Goal: Information Seeking & Learning: Learn about a topic

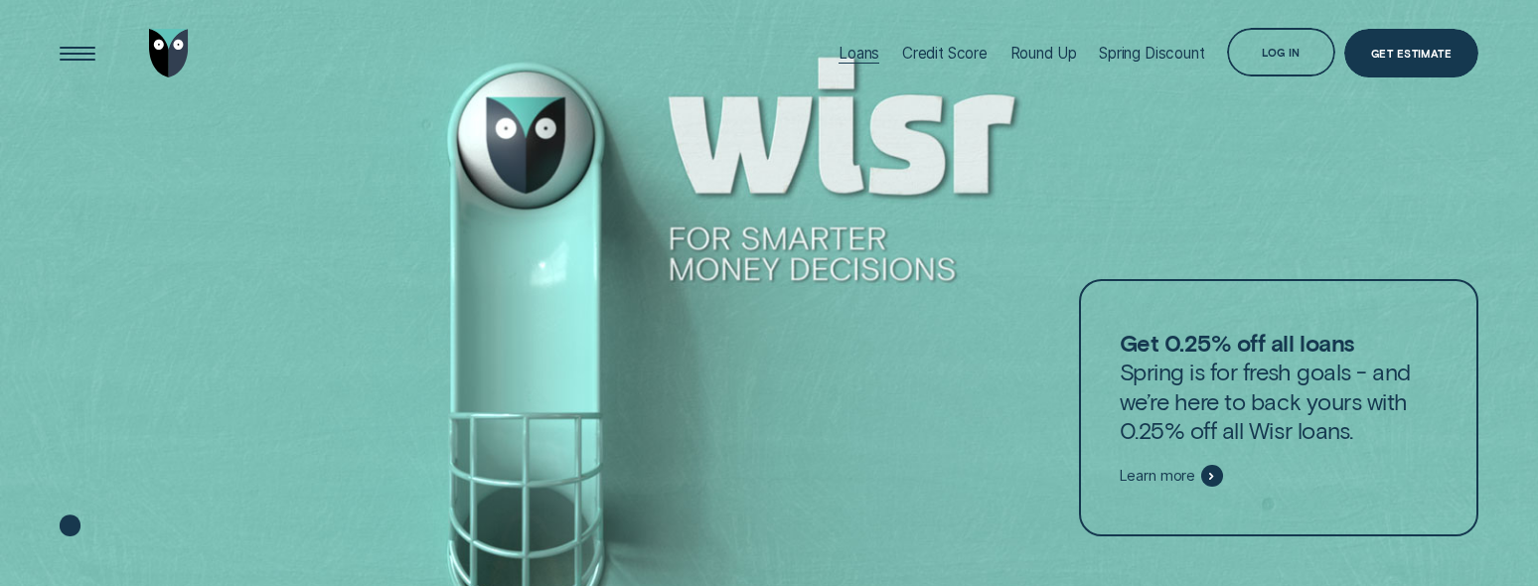
click at [850, 49] on div "Loans" at bounding box center [859, 53] width 41 height 19
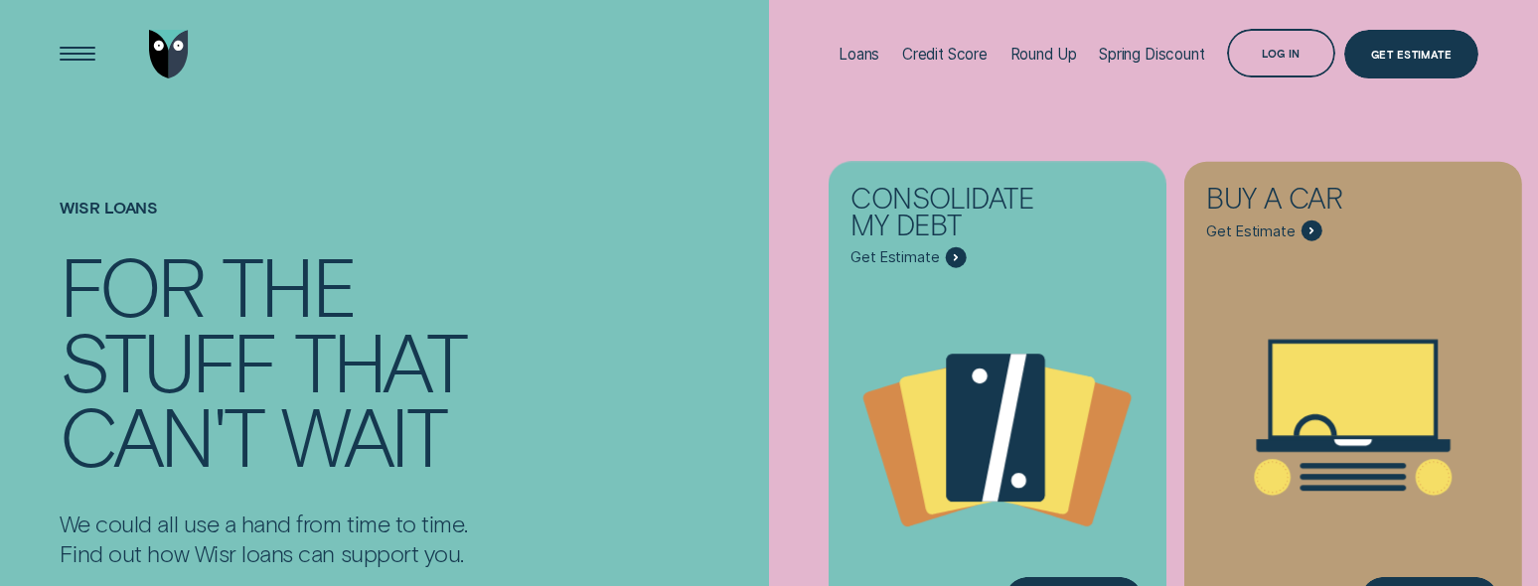
scroll to position [33, 0]
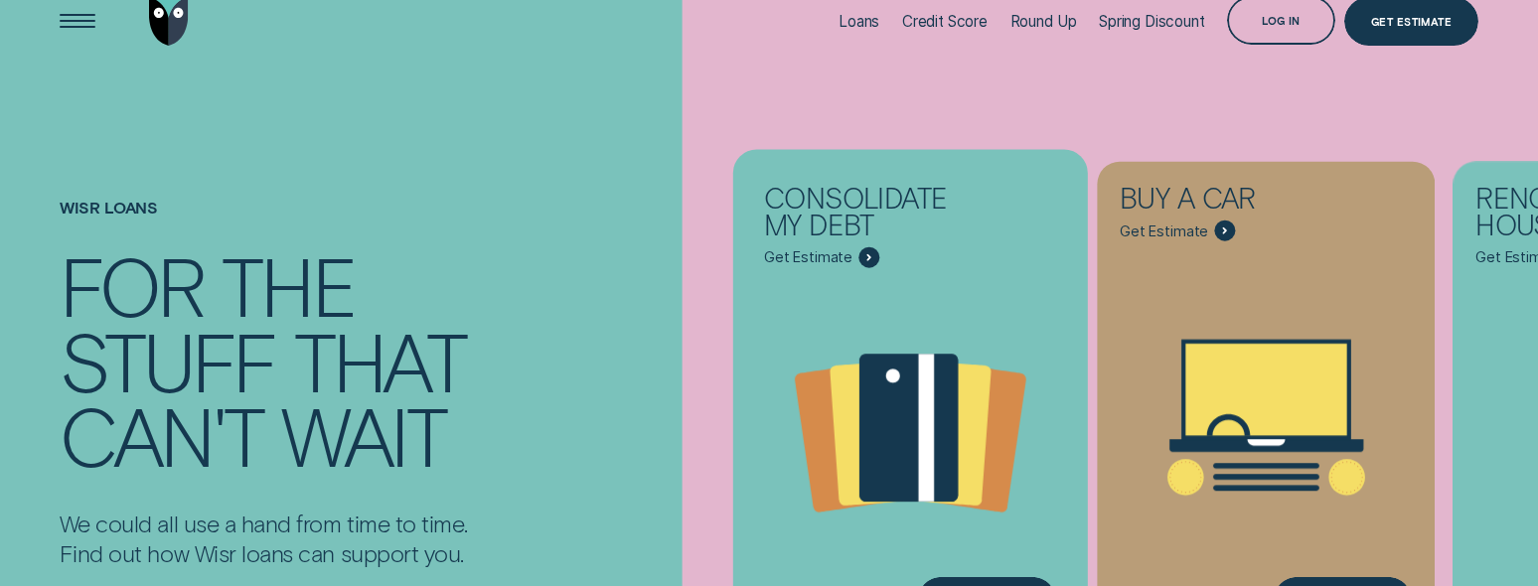
click at [870, 261] on div "Consolidate my debt - Learn more" at bounding box center [869, 257] width 22 height 22
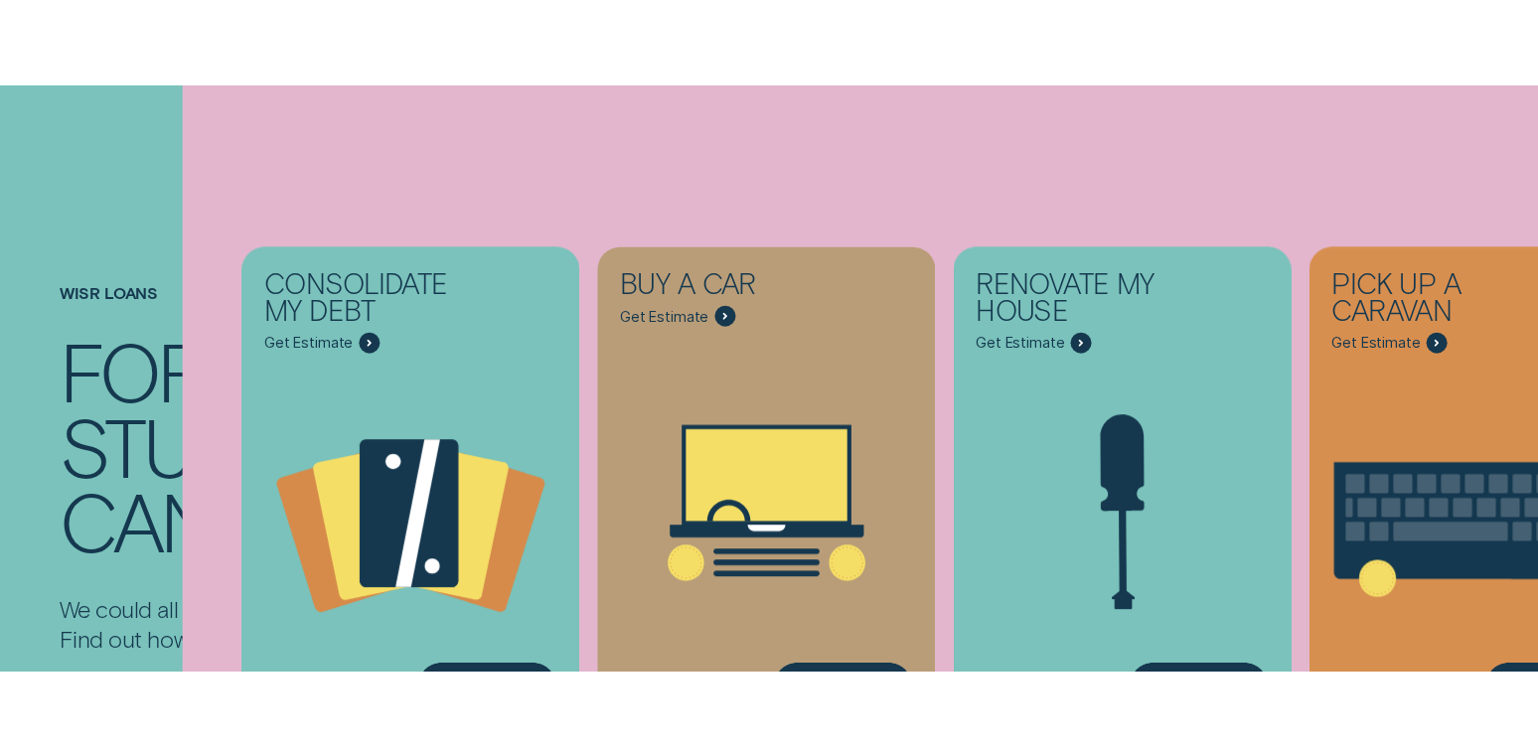
scroll to position [353, 0]
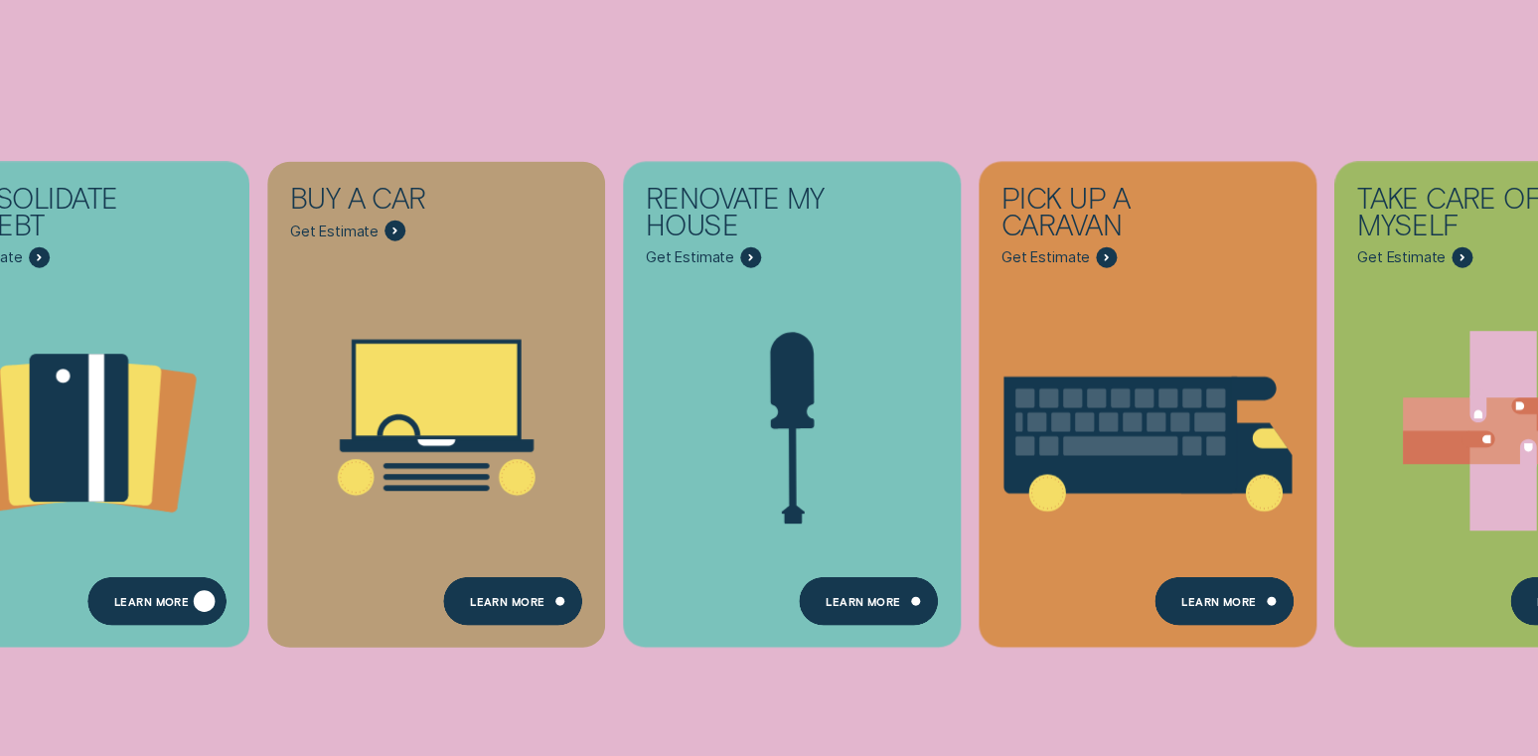
click at [137, 585] on div "Learn more" at bounding box center [151, 603] width 75 height 9
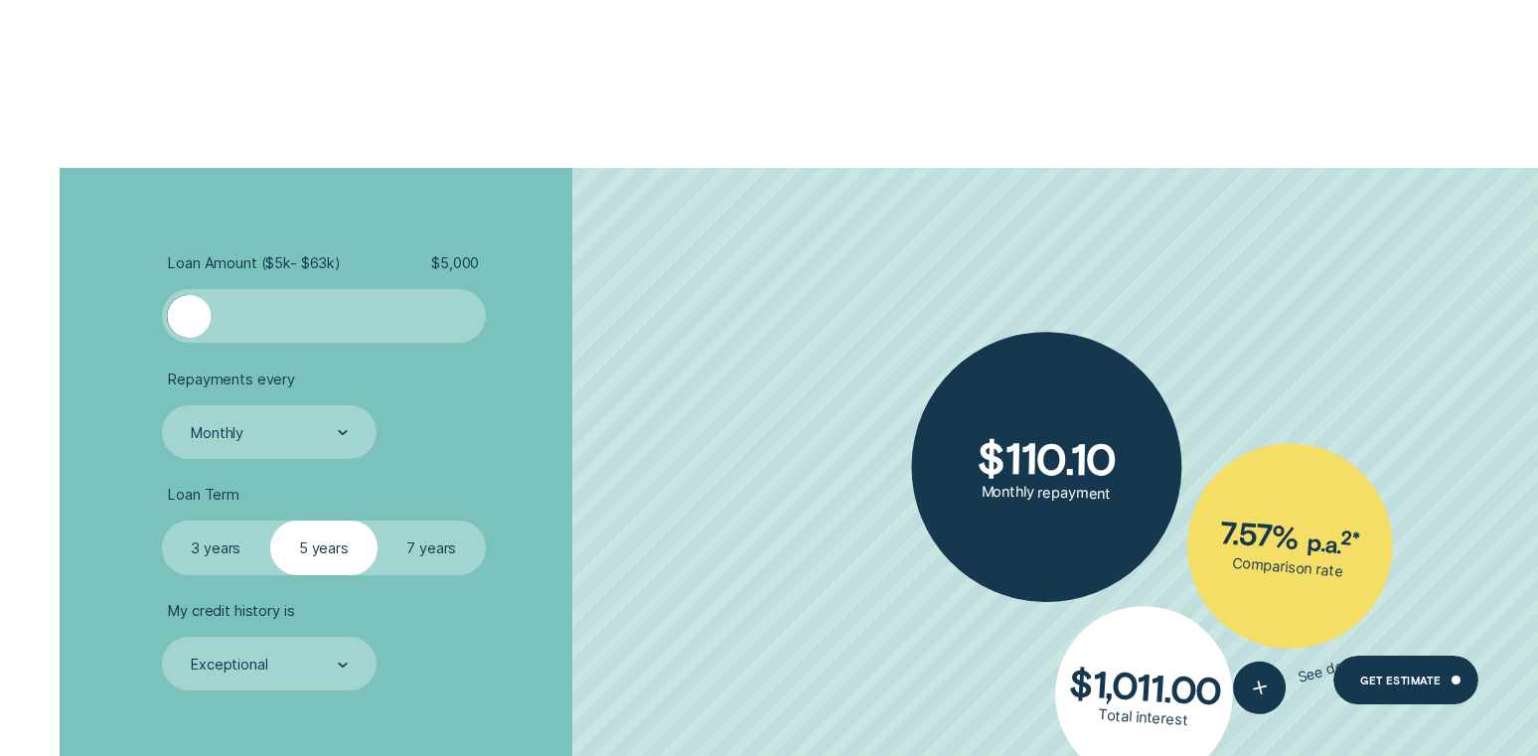
scroll to position [3882, 0]
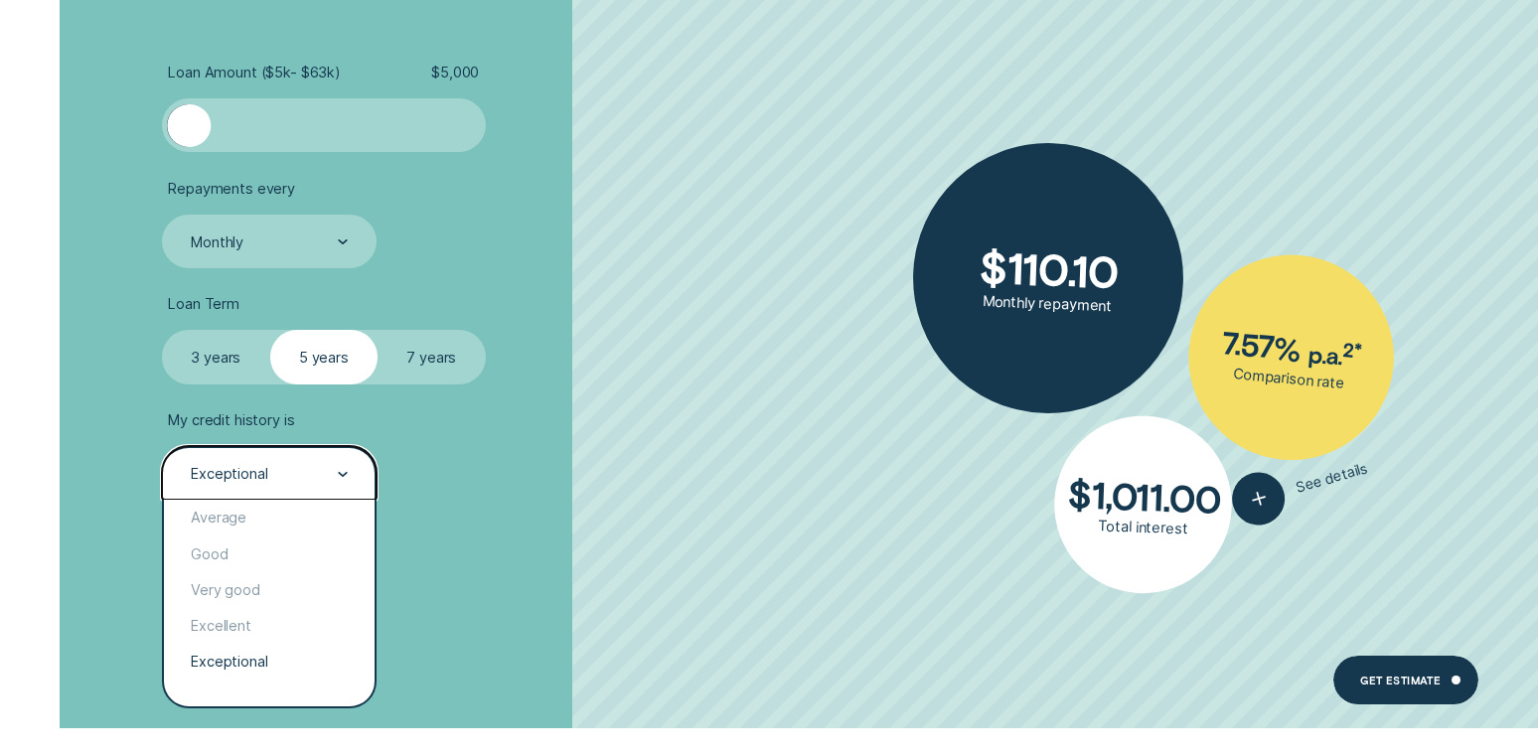
click at [321, 465] on div "Exceptional" at bounding box center [268, 474] width 159 height 20
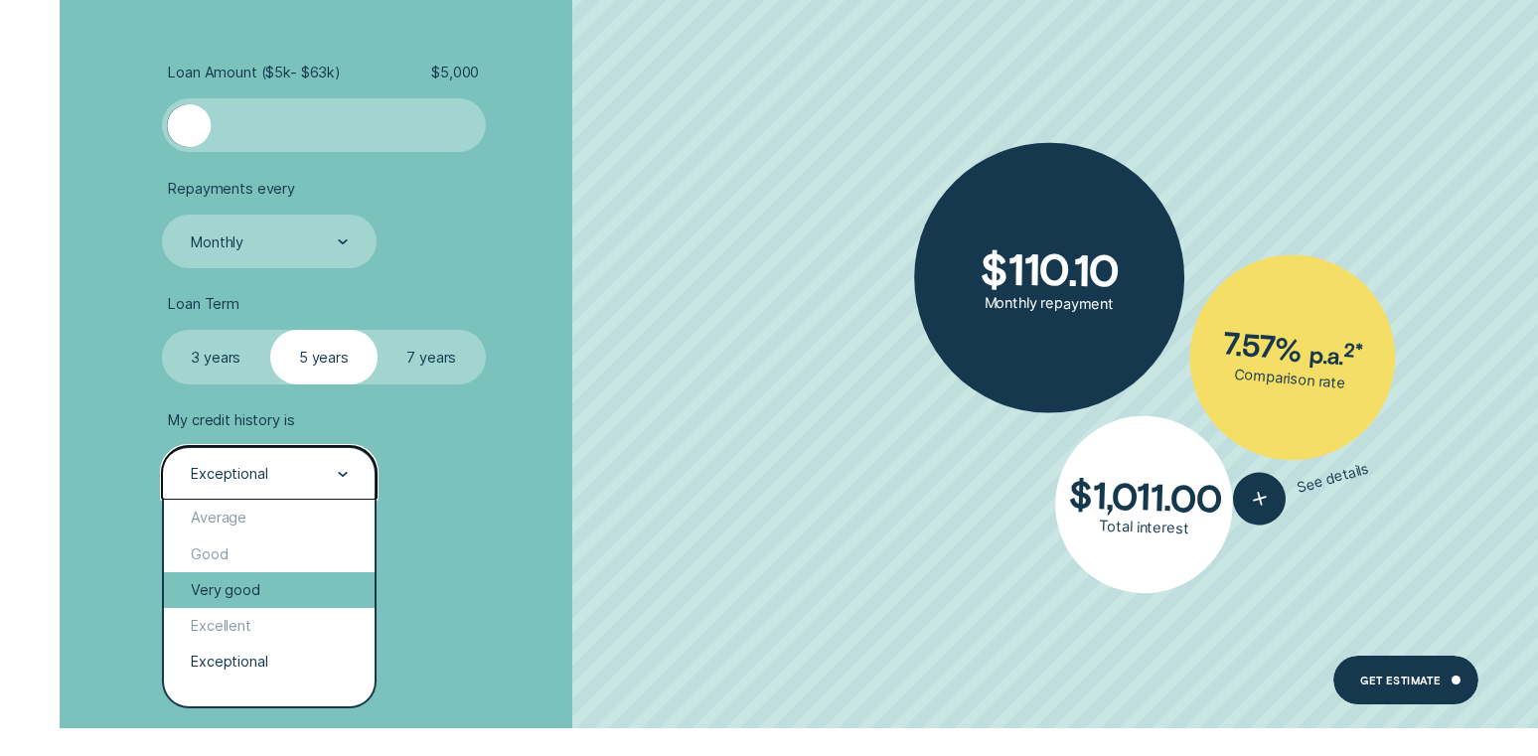
click at [243, 585] on div "Very good" at bounding box center [269, 590] width 211 height 36
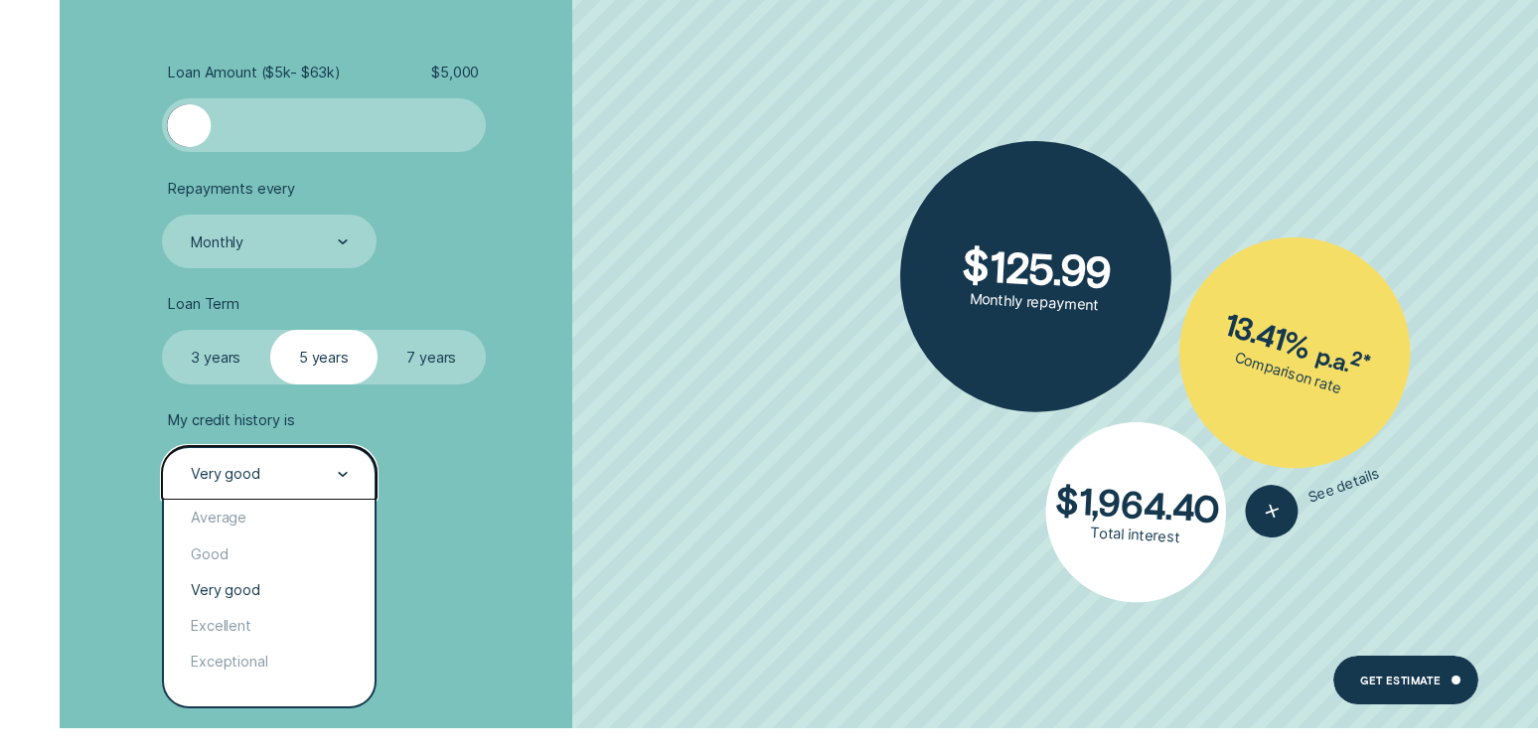
click at [337, 479] on div "Very good" at bounding box center [268, 474] width 159 height 20
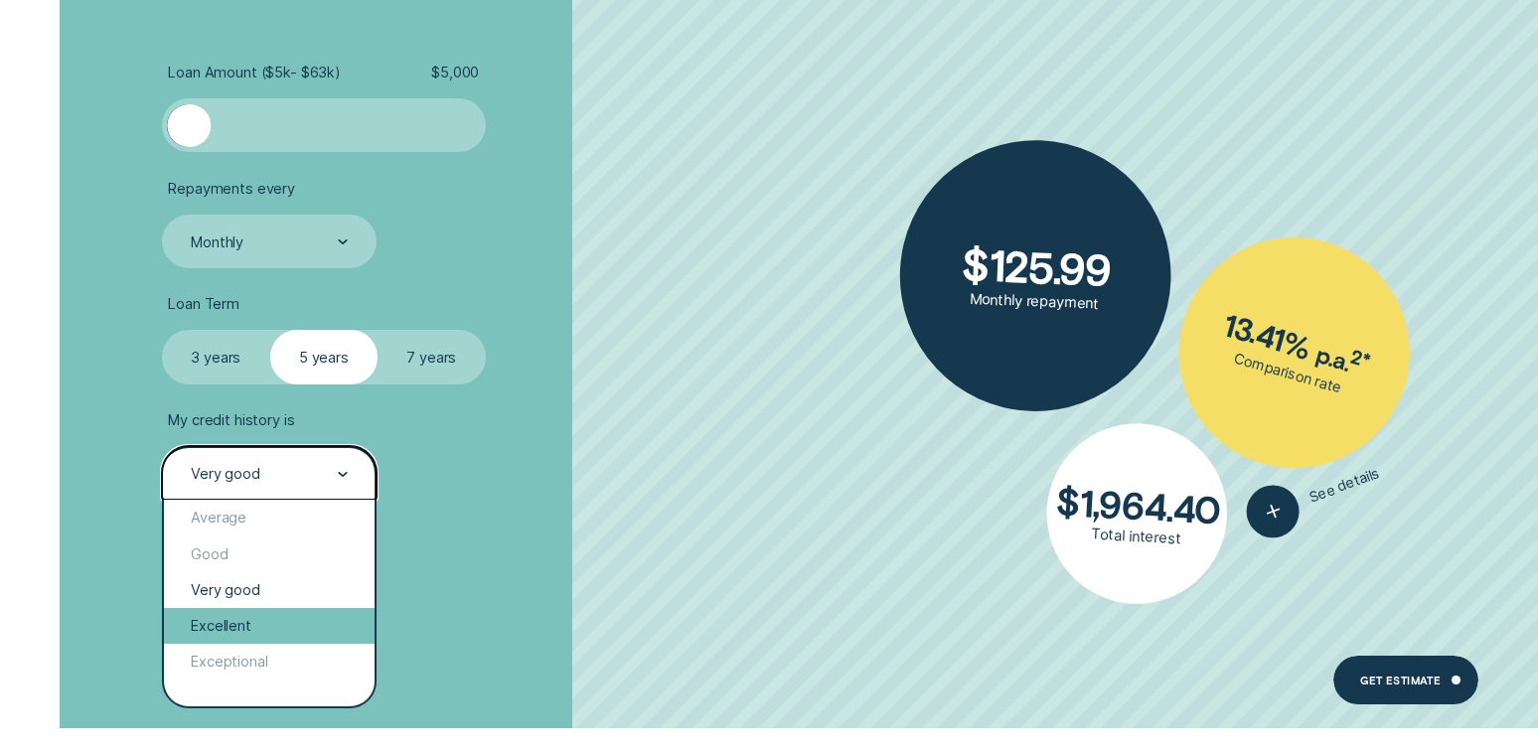
click at [249, 585] on div "Excellent" at bounding box center [269, 626] width 211 height 36
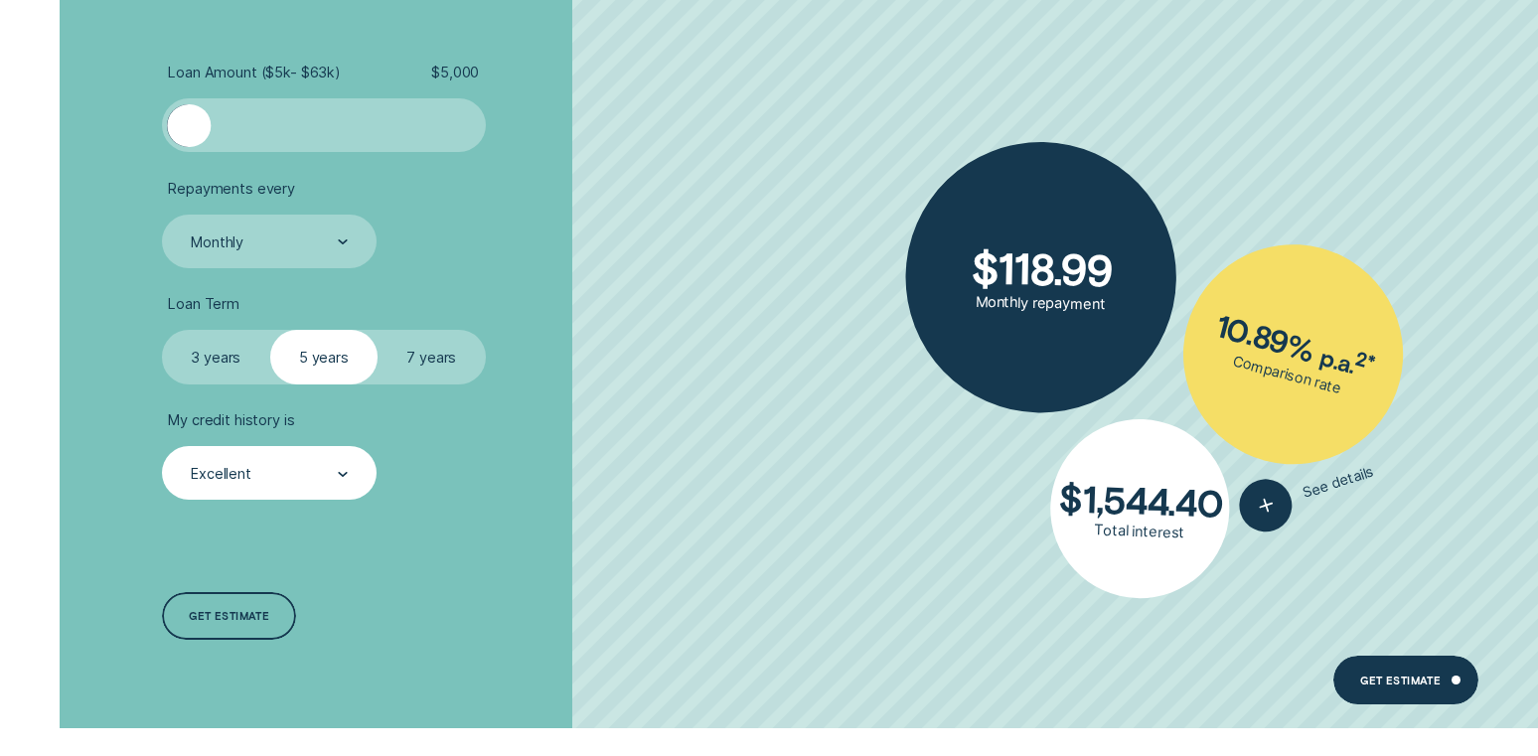
click at [431, 359] on label "7 years" at bounding box center [432, 357] width 108 height 54
click at [378, 330] on input "7 years" at bounding box center [378, 330] width 0 height 0
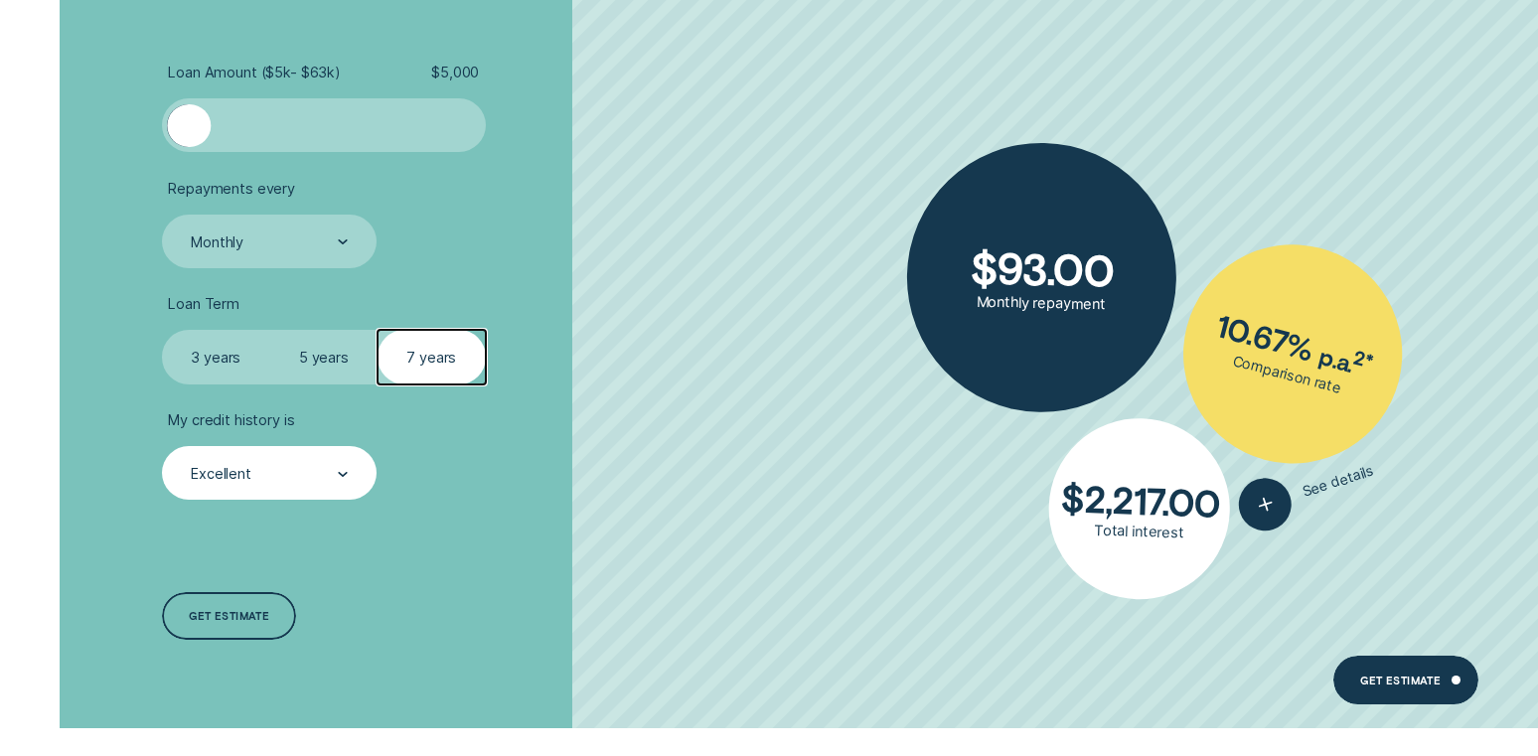
click at [347, 351] on label "5 years" at bounding box center [324, 357] width 108 height 54
click at [270, 330] on input "5 years" at bounding box center [270, 330] width 0 height 0
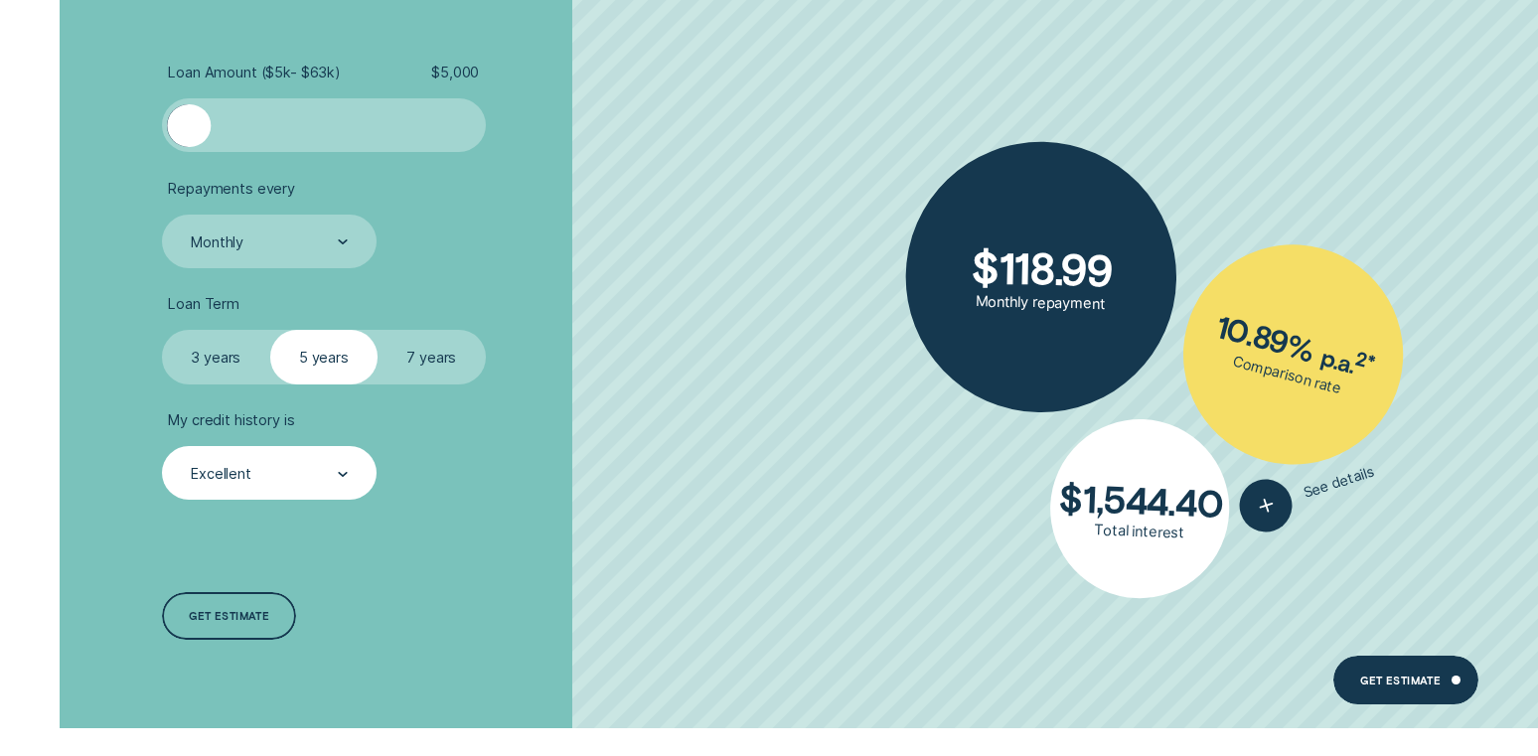
click at [412, 360] on label "7 years" at bounding box center [432, 357] width 108 height 54
click at [378, 330] on input "7 years" at bounding box center [378, 330] width 0 height 0
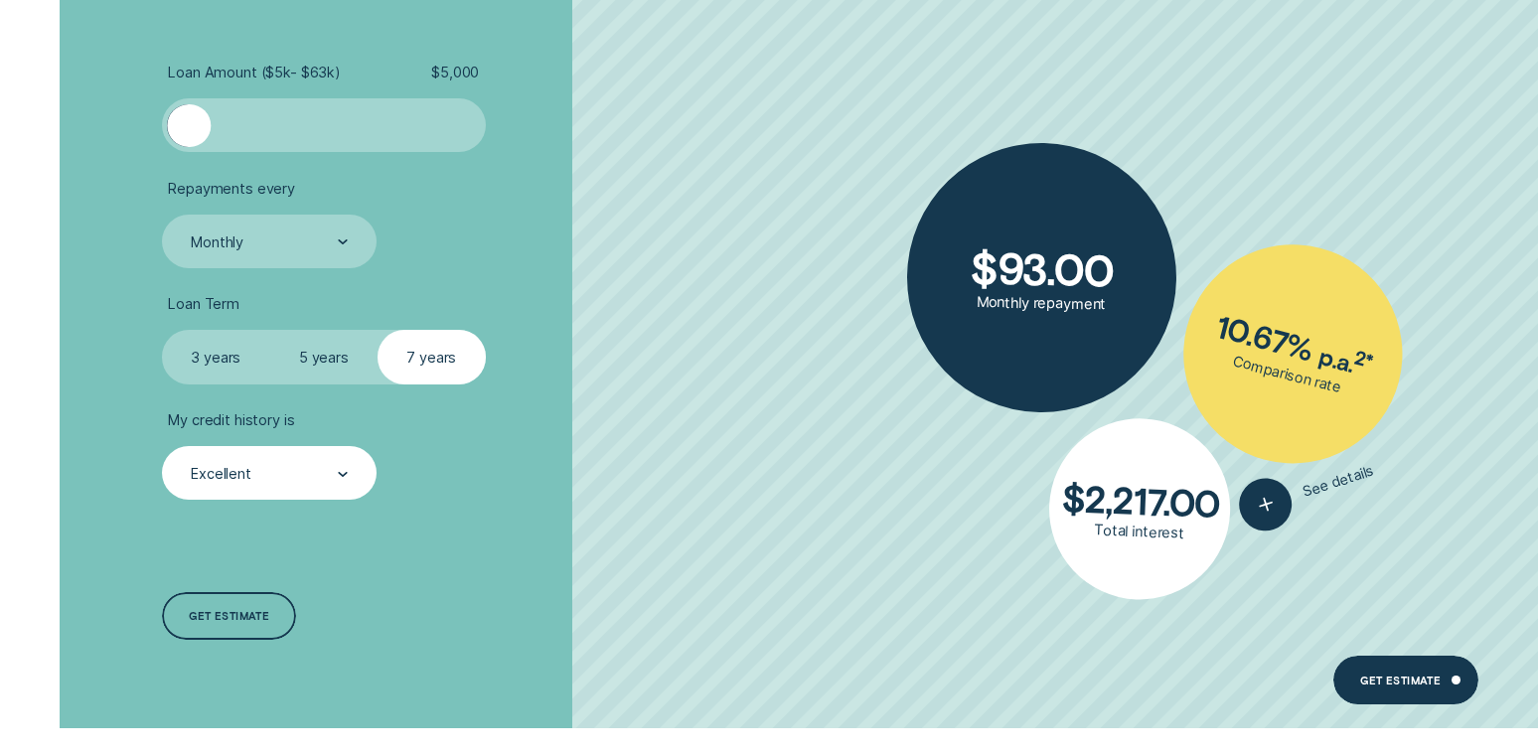
click at [220, 355] on label "3 years" at bounding box center [216, 357] width 108 height 54
click at [162, 330] on input "3 years" at bounding box center [162, 330] width 0 height 0
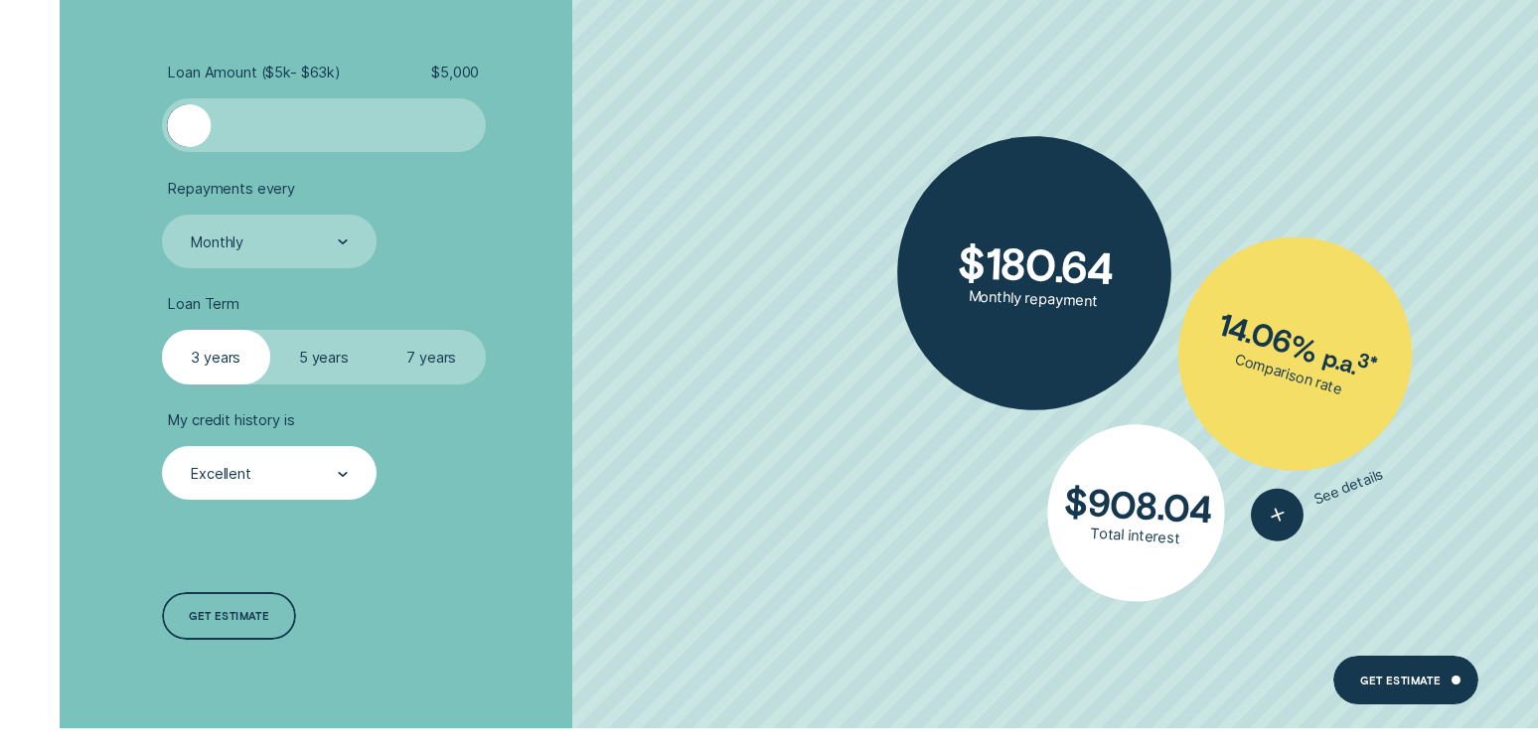
click at [427, 355] on label "7 years" at bounding box center [432, 357] width 108 height 54
click at [378, 330] on input "7 years" at bounding box center [378, 330] width 0 height 0
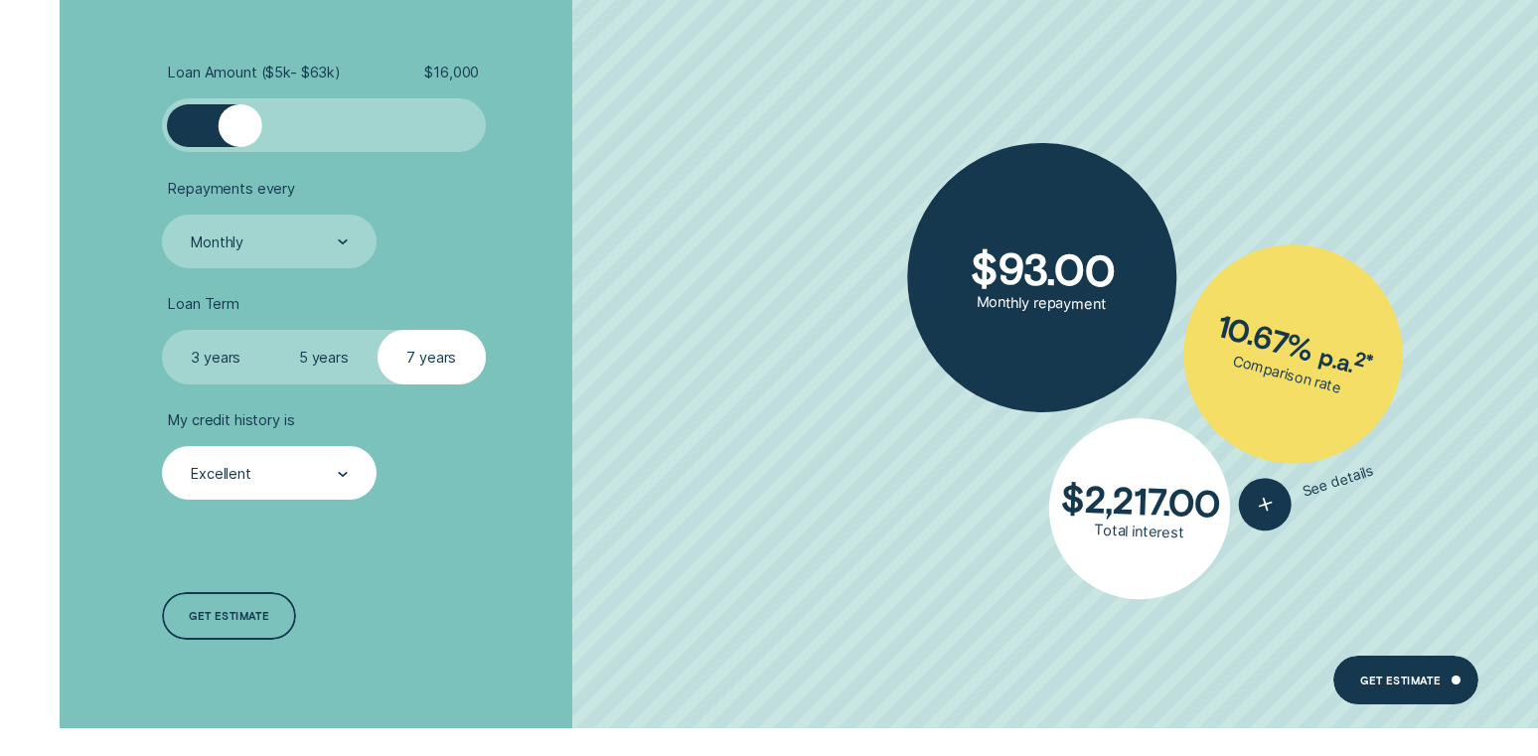
click at [239, 122] on div at bounding box center [323, 125] width 269 height 43
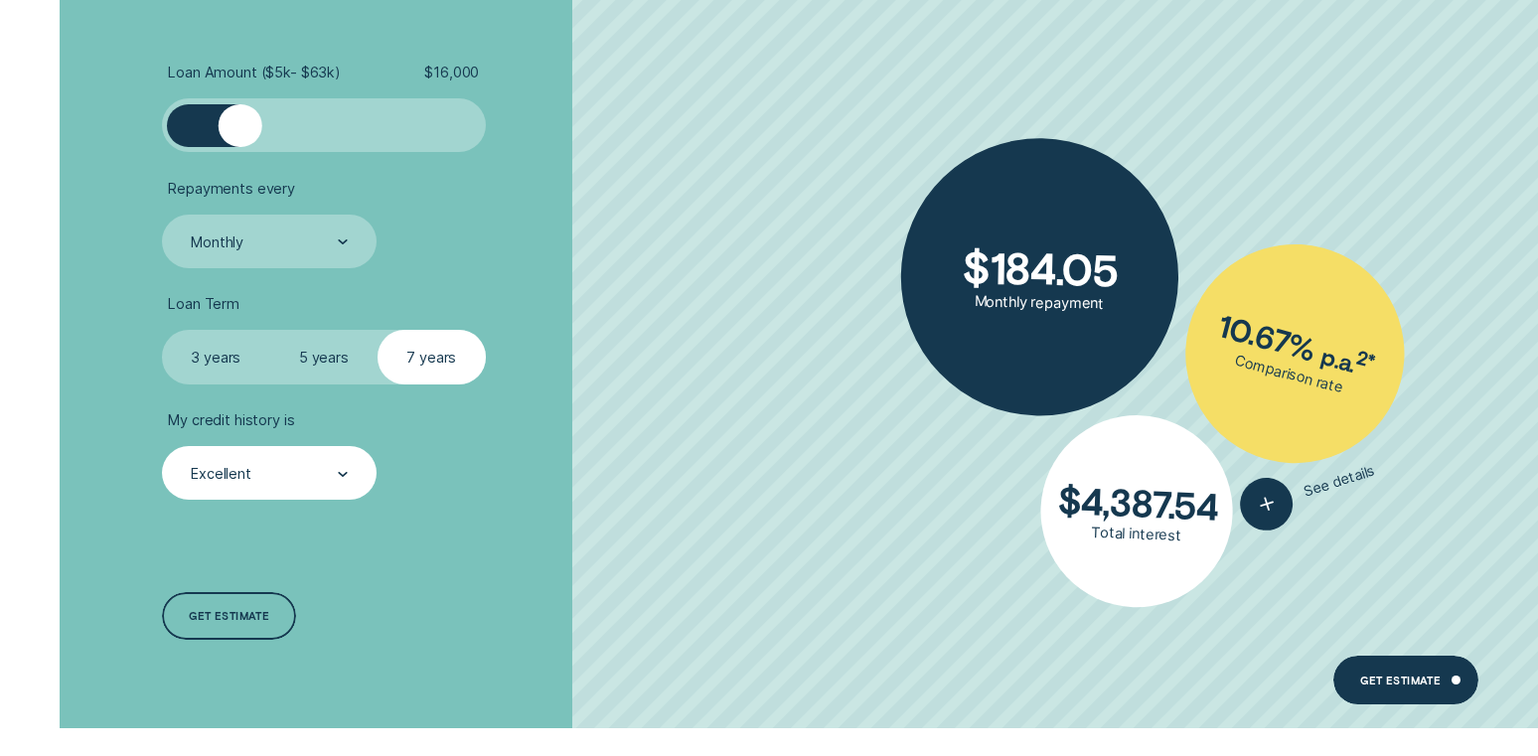
click at [275, 124] on div at bounding box center [323, 125] width 269 height 43
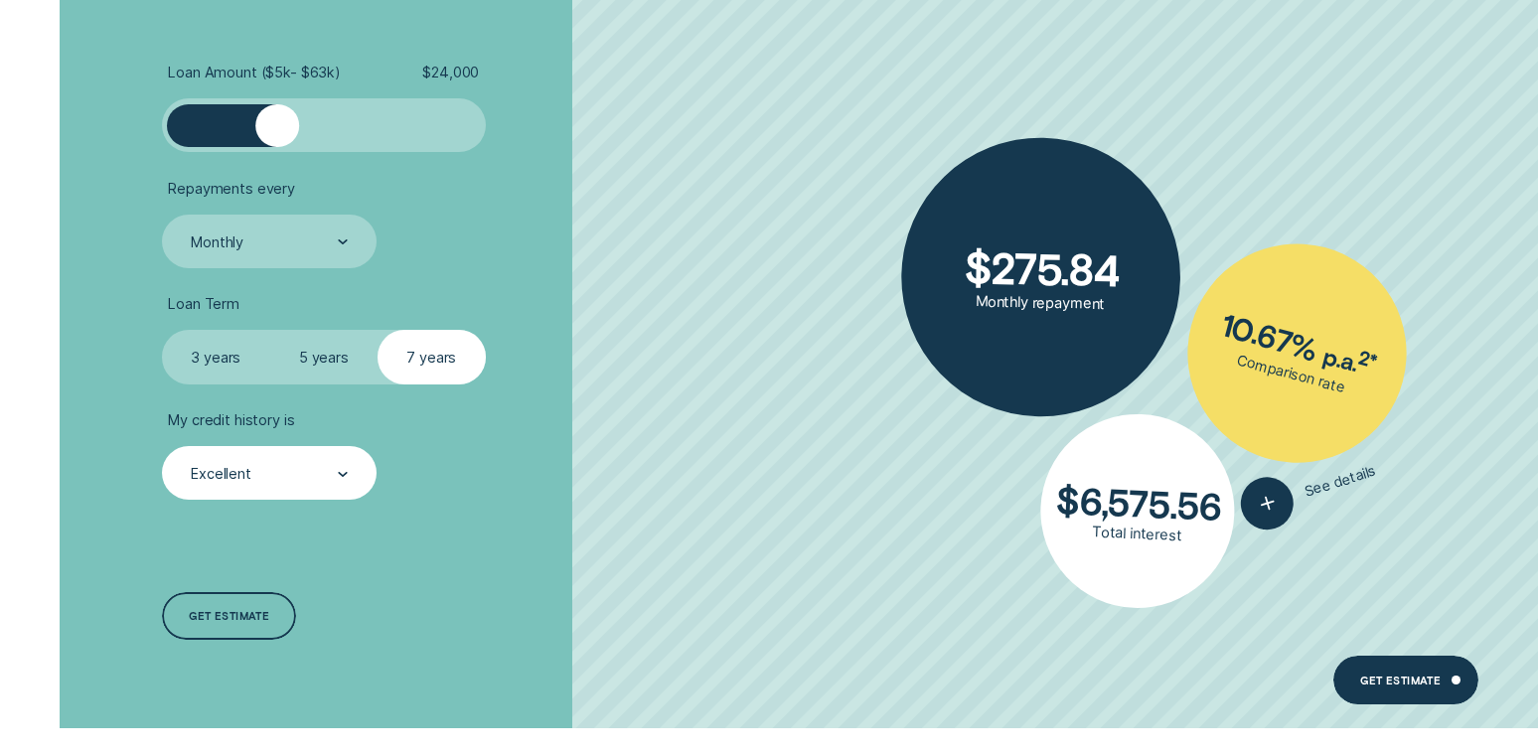
click at [313, 127] on div at bounding box center [323, 125] width 269 height 43
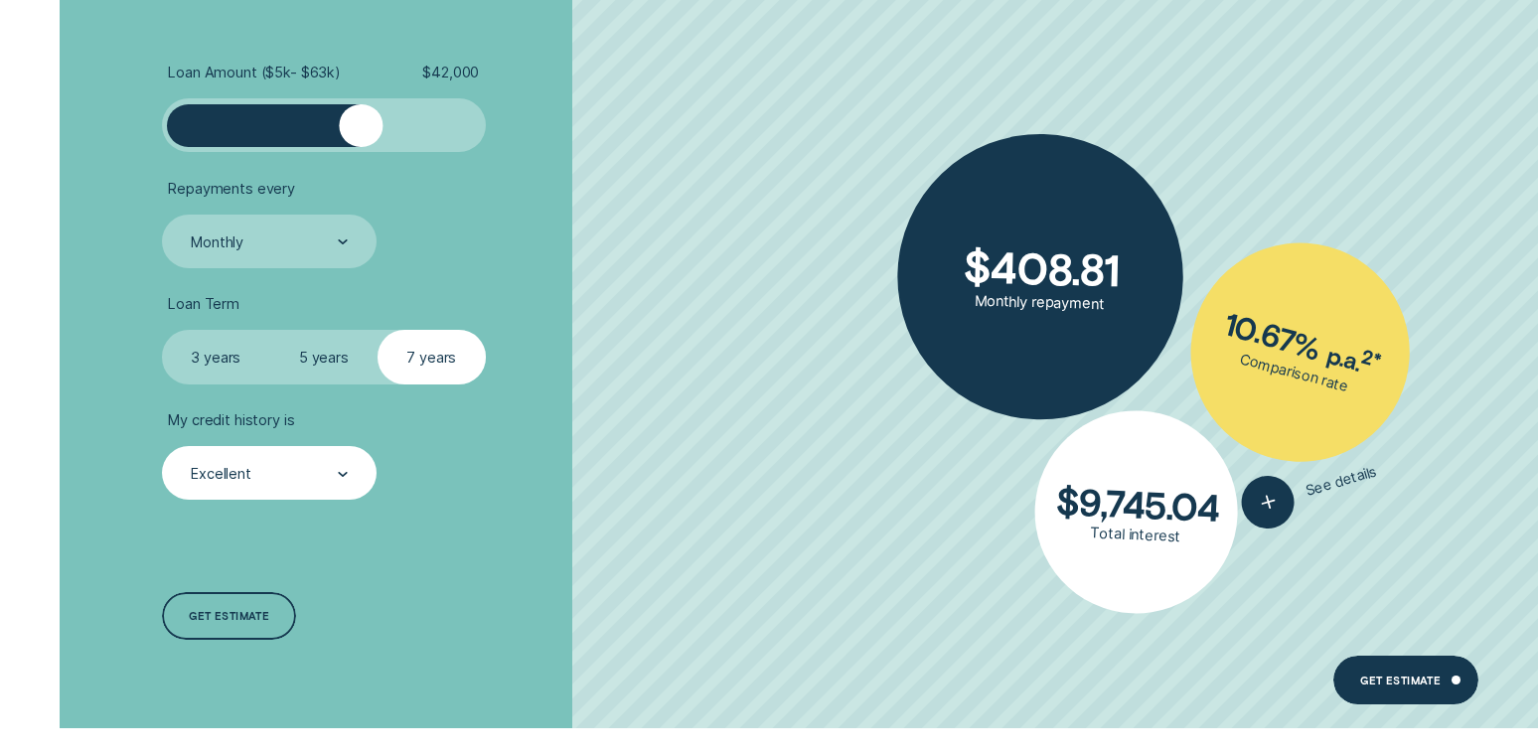
click at [361, 129] on div at bounding box center [323, 125] width 269 height 43
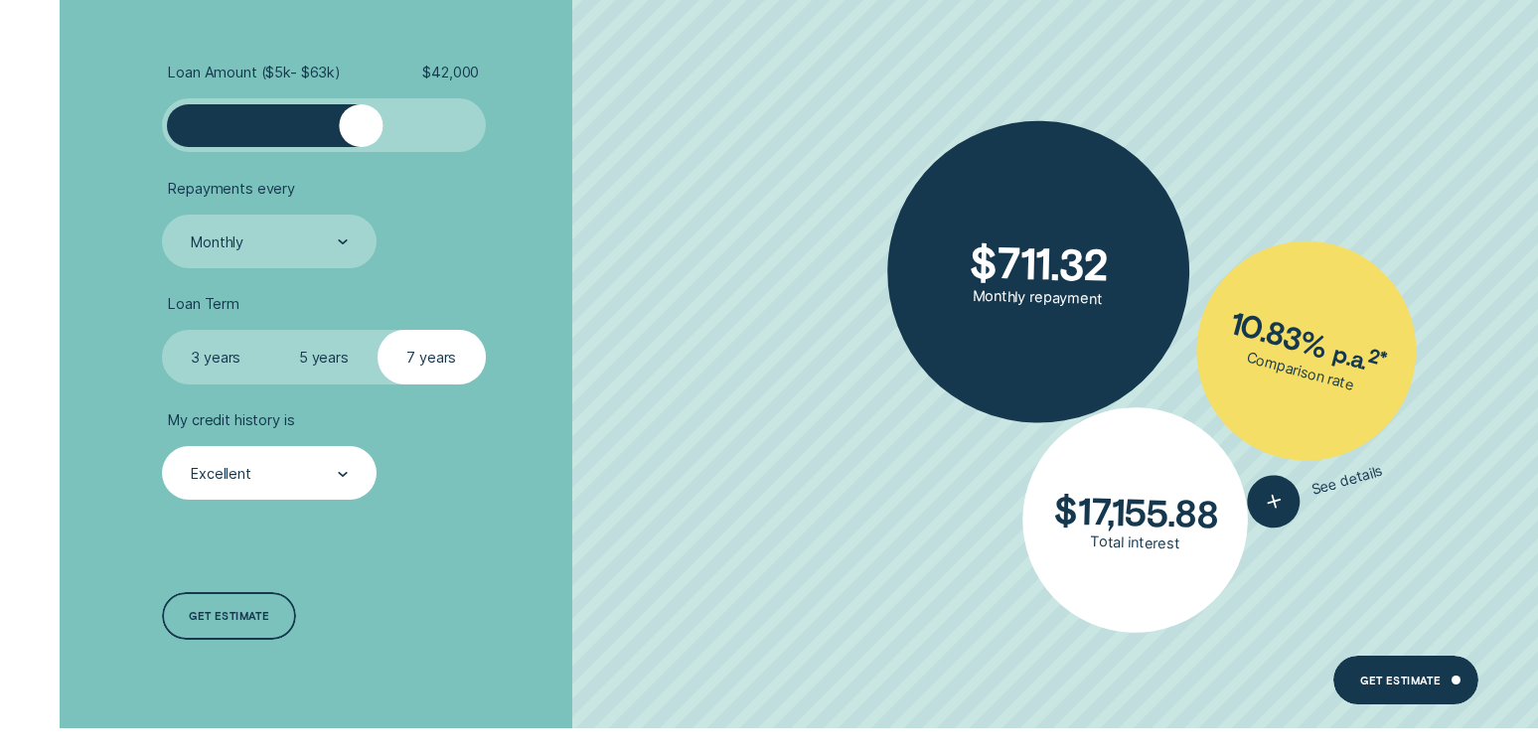
click at [413, 132] on div at bounding box center [323, 125] width 269 height 43
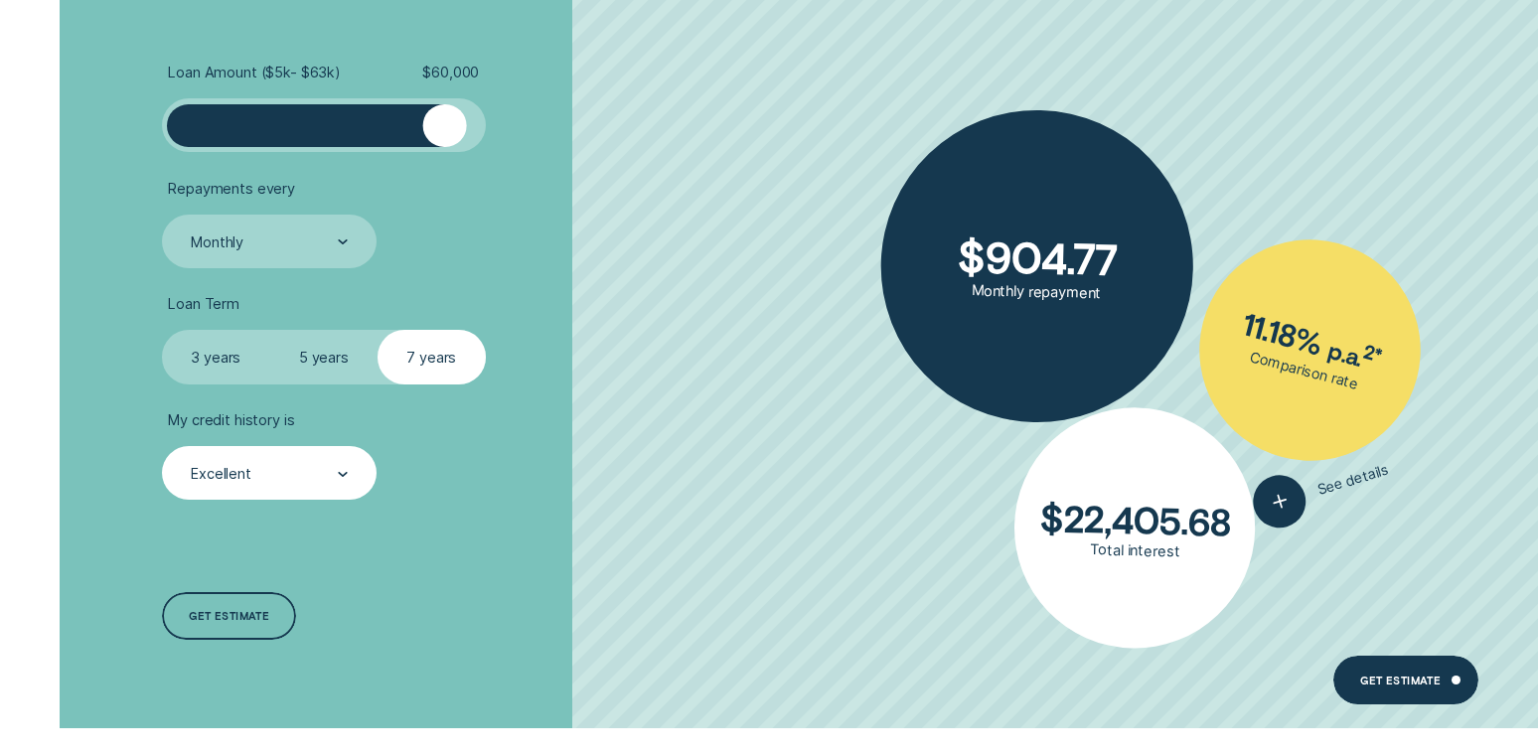
click at [443, 129] on div at bounding box center [323, 125] width 269 height 43
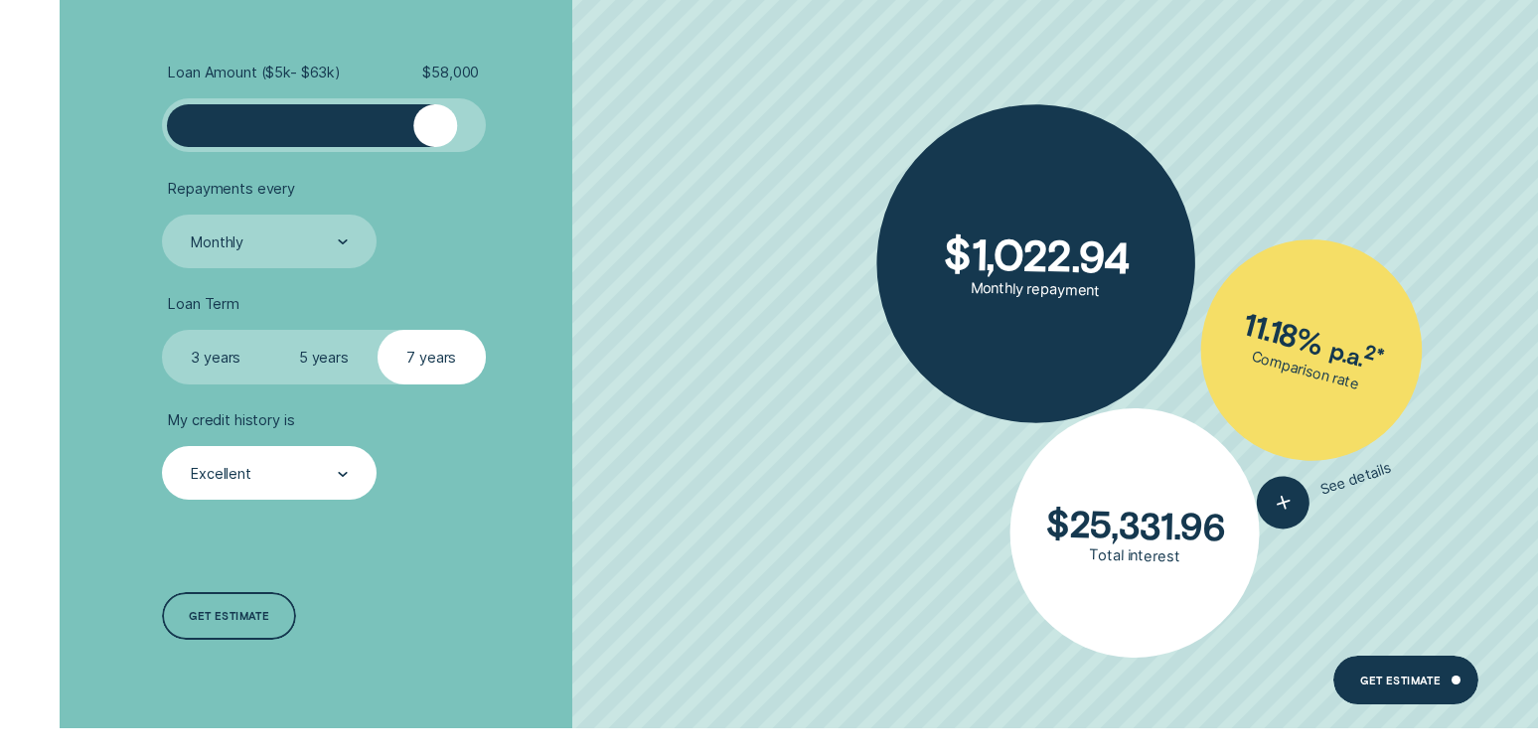
click at [434, 129] on div at bounding box center [434, 125] width 43 height 43
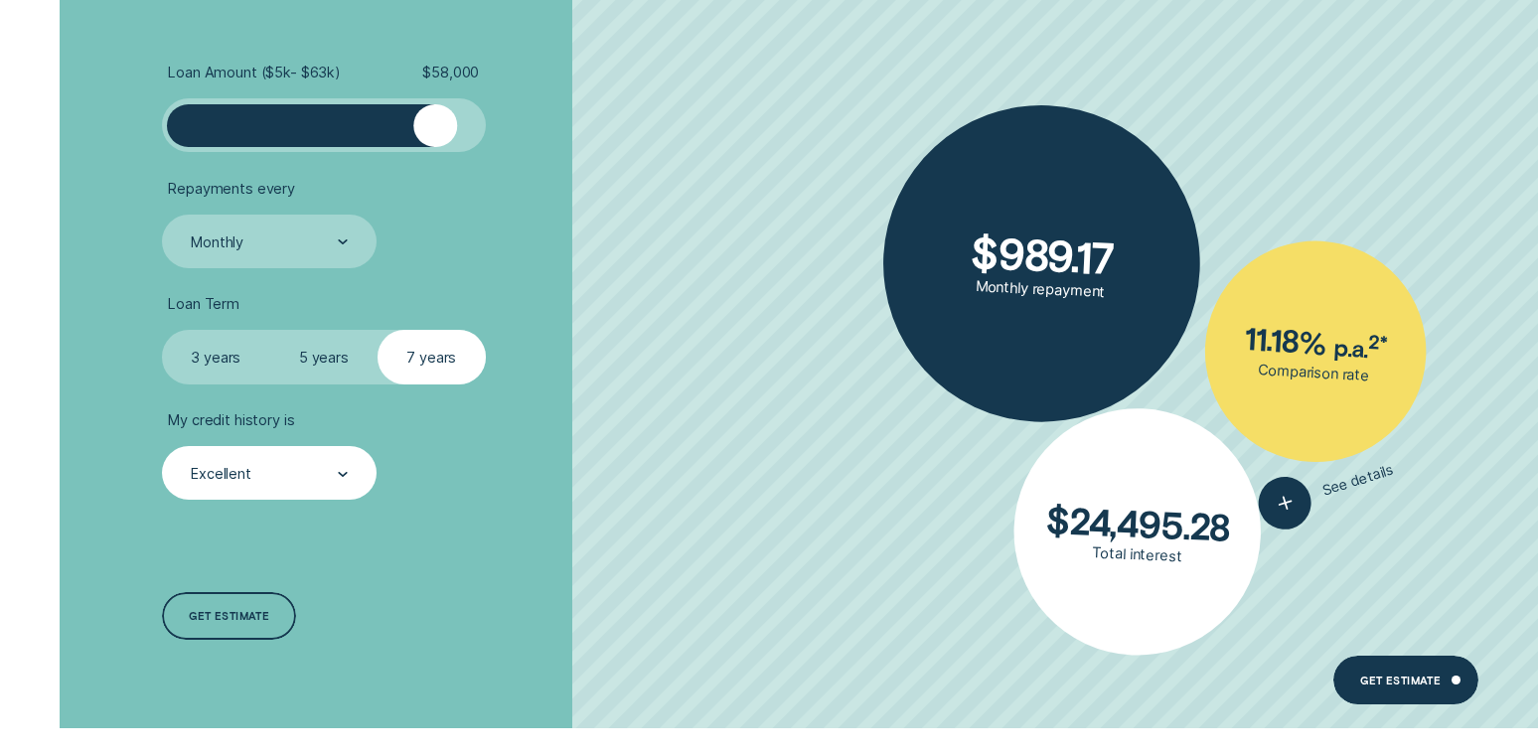
click at [337, 352] on label "5 years" at bounding box center [324, 357] width 108 height 54
click at [270, 330] on input "5 years" at bounding box center [270, 330] width 0 height 0
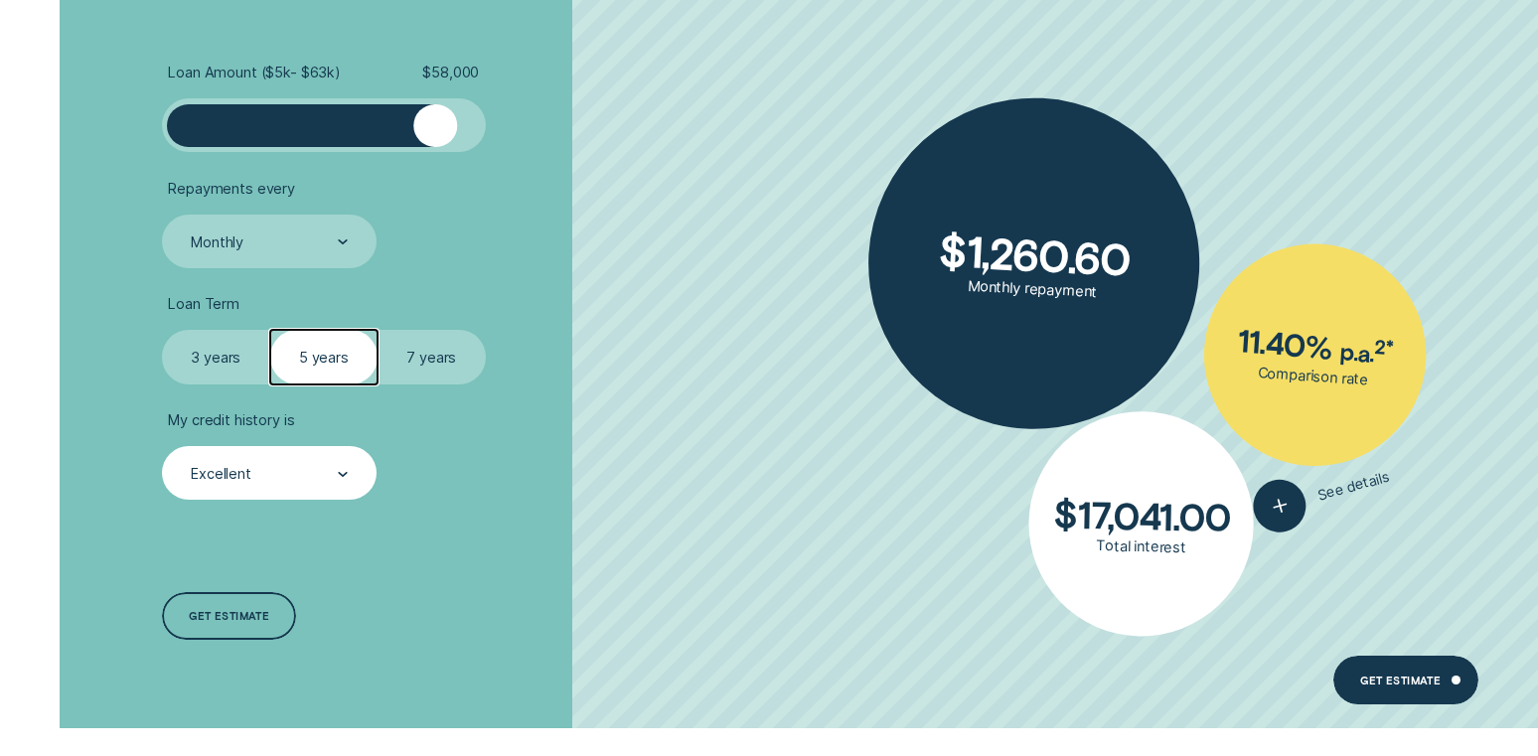
click at [412, 352] on label "7 years" at bounding box center [432, 357] width 108 height 54
click at [378, 330] on input "7 years" at bounding box center [378, 330] width 0 height 0
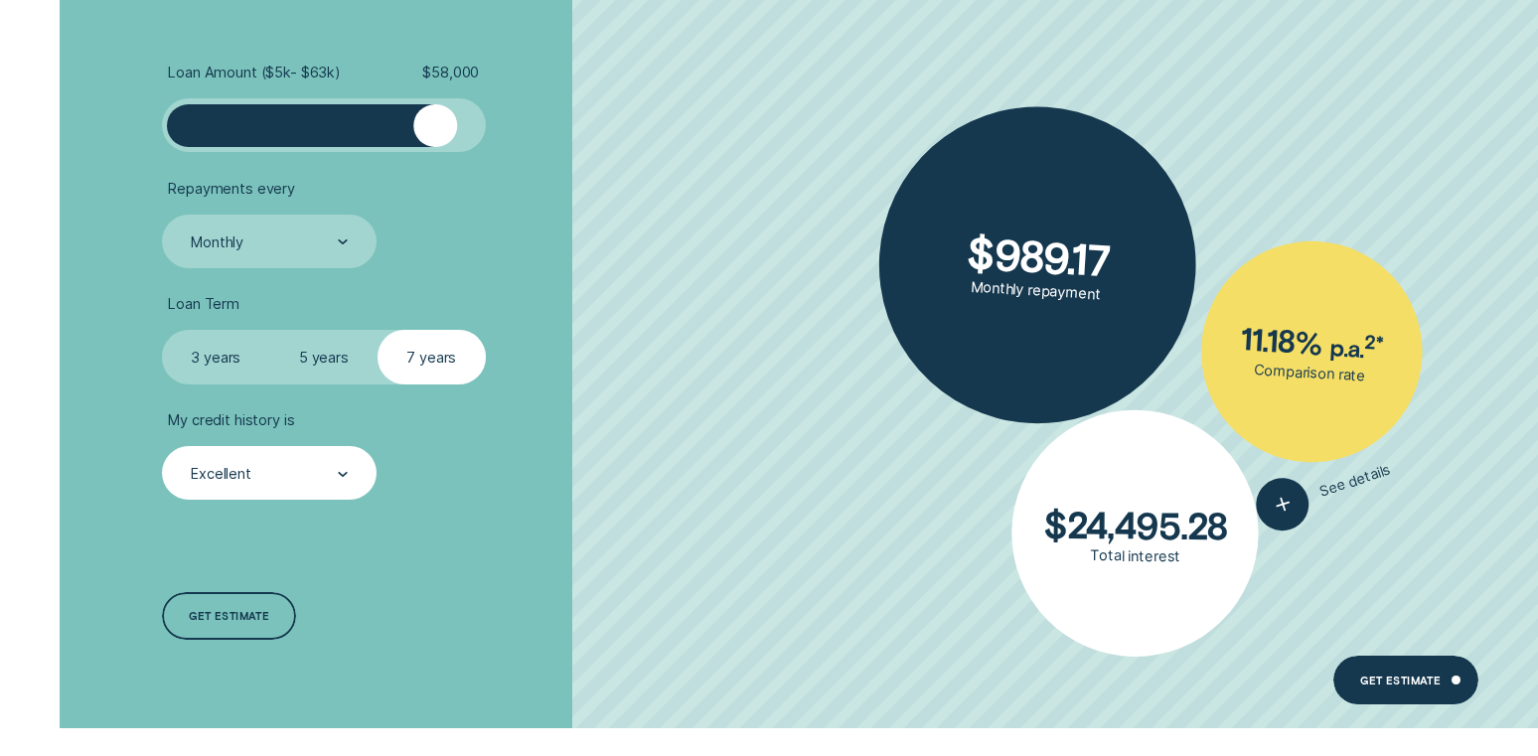
click at [307, 356] on label "5 years" at bounding box center [324, 357] width 108 height 54
click at [270, 330] on input "5 years" at bounding box center [270, 330] width 0 height 0
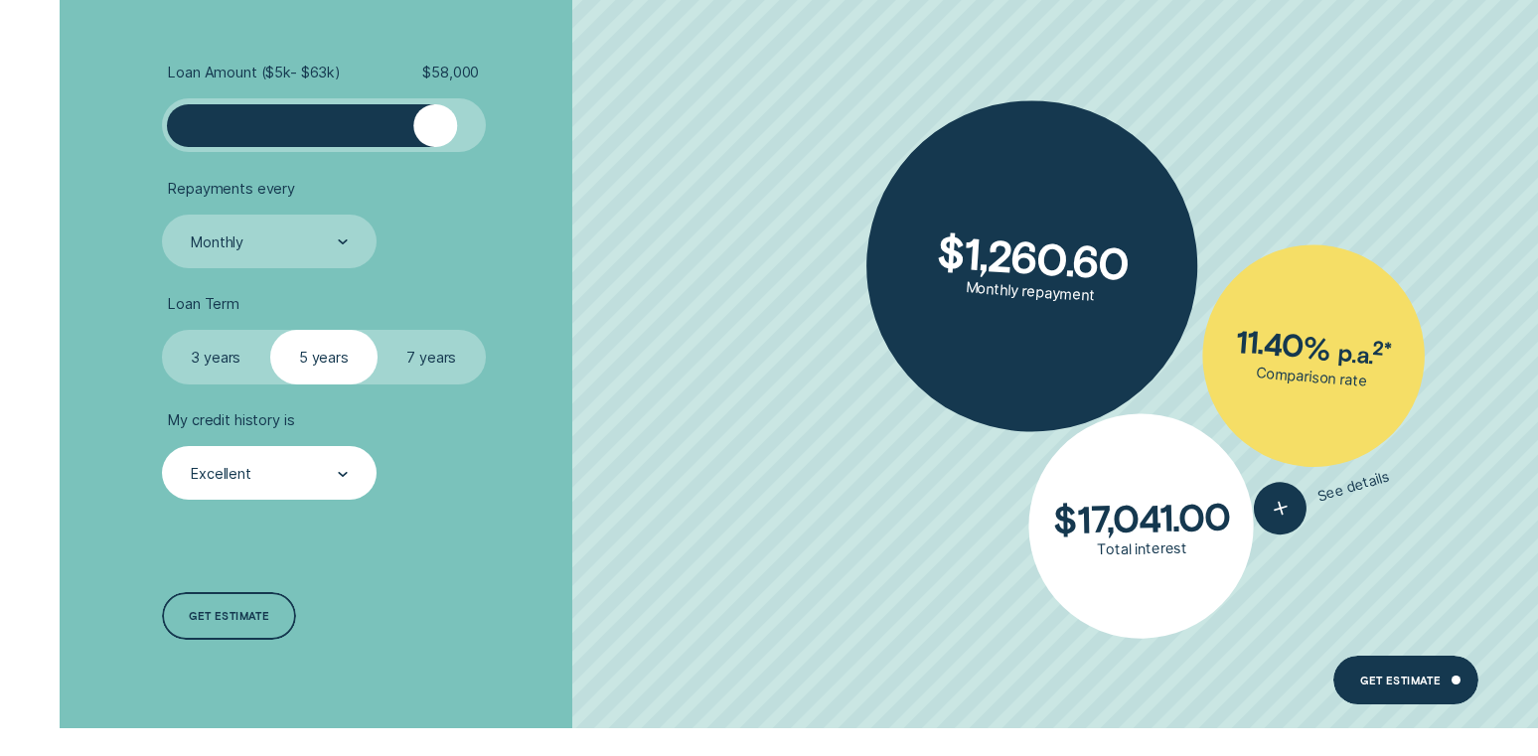
click at [226, 352] on label "3 years" at bounding box center [216, 357] width 108 height 54
click at [162, 330] on input "3 years" at bounding box center [162, 330] width 0 height 0
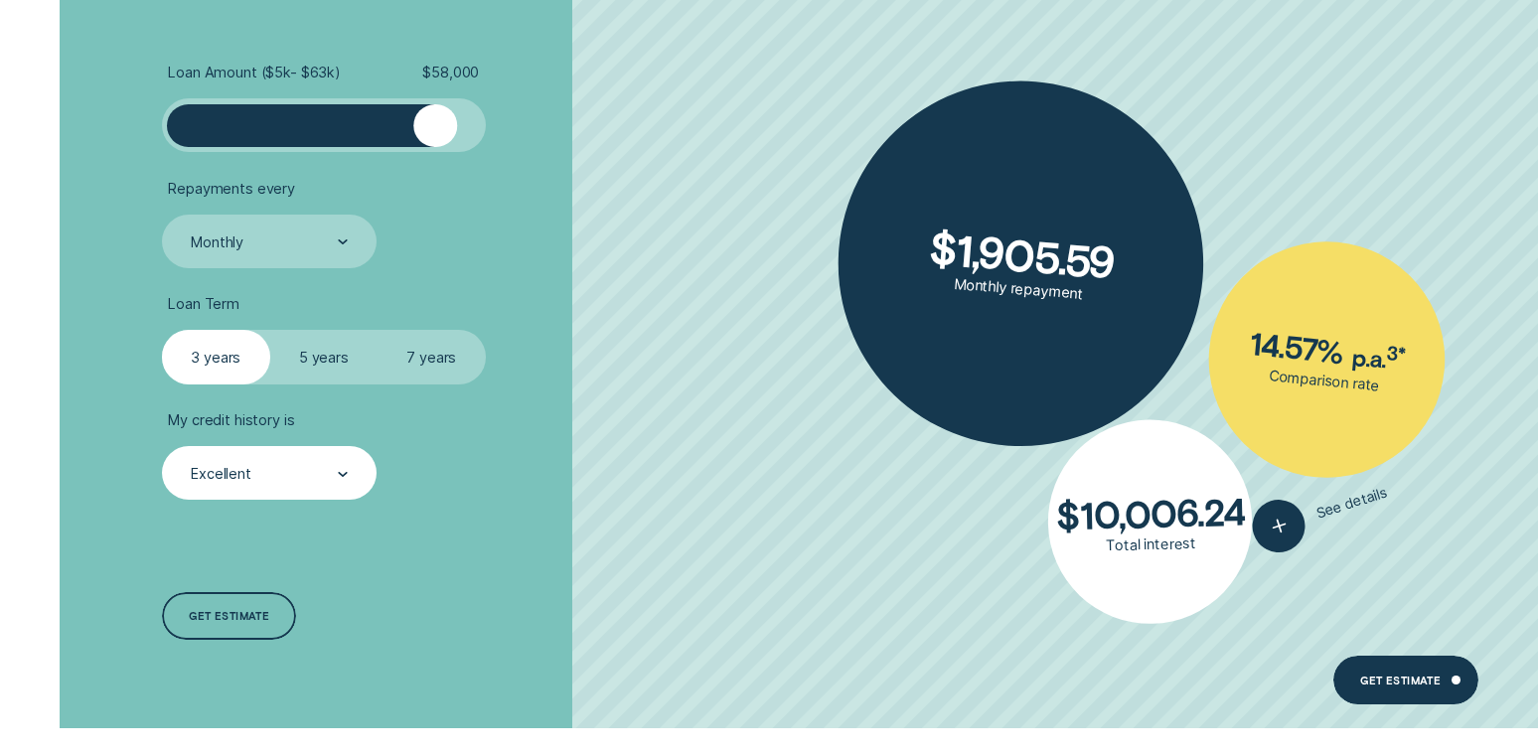
click at [321, 361] on label "5 years" at bounding box center [324, 357] width 108 height 54
click at [270, 330] on input "5 years" at bounding box center [270, 330] width 0 height 0
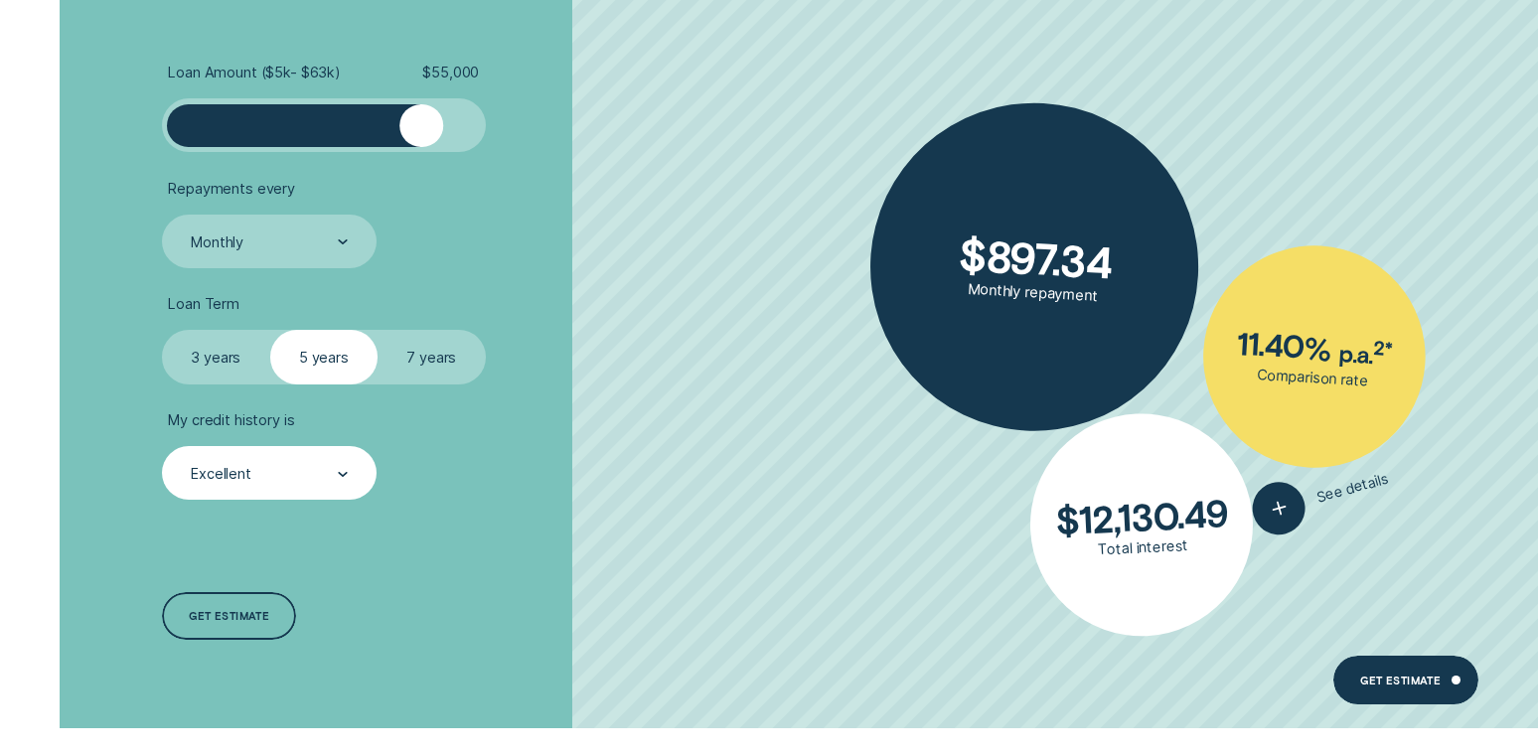
click at [420, 134] on div at bounding box center [420, 125] width 43 height 43
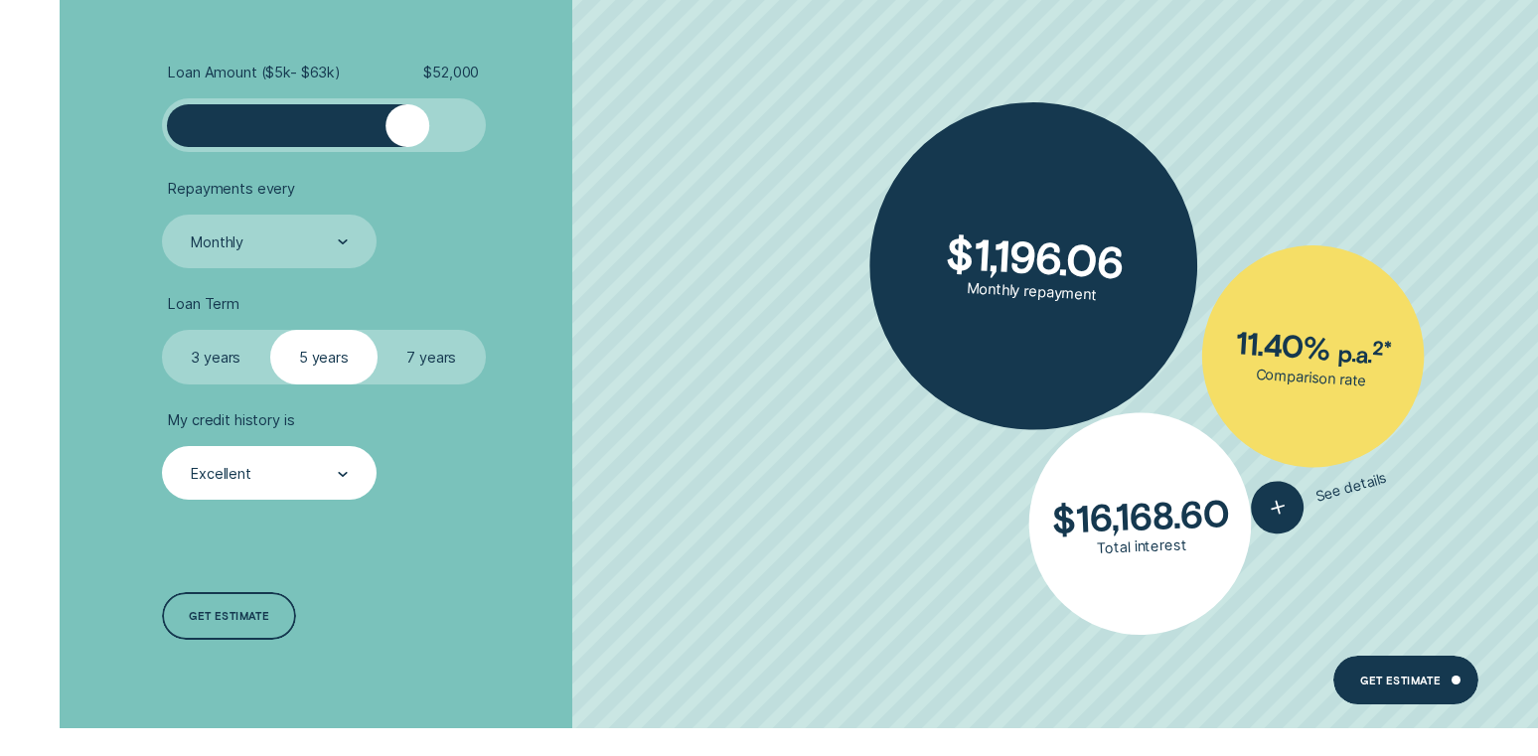
drag, startPoint x: 420, startPoint y: 134, endPoint x: 407, endPoint y: 134, distance: 12.9
click at [407, 134] on div at bounding box center [406, 125] width 43 height 43
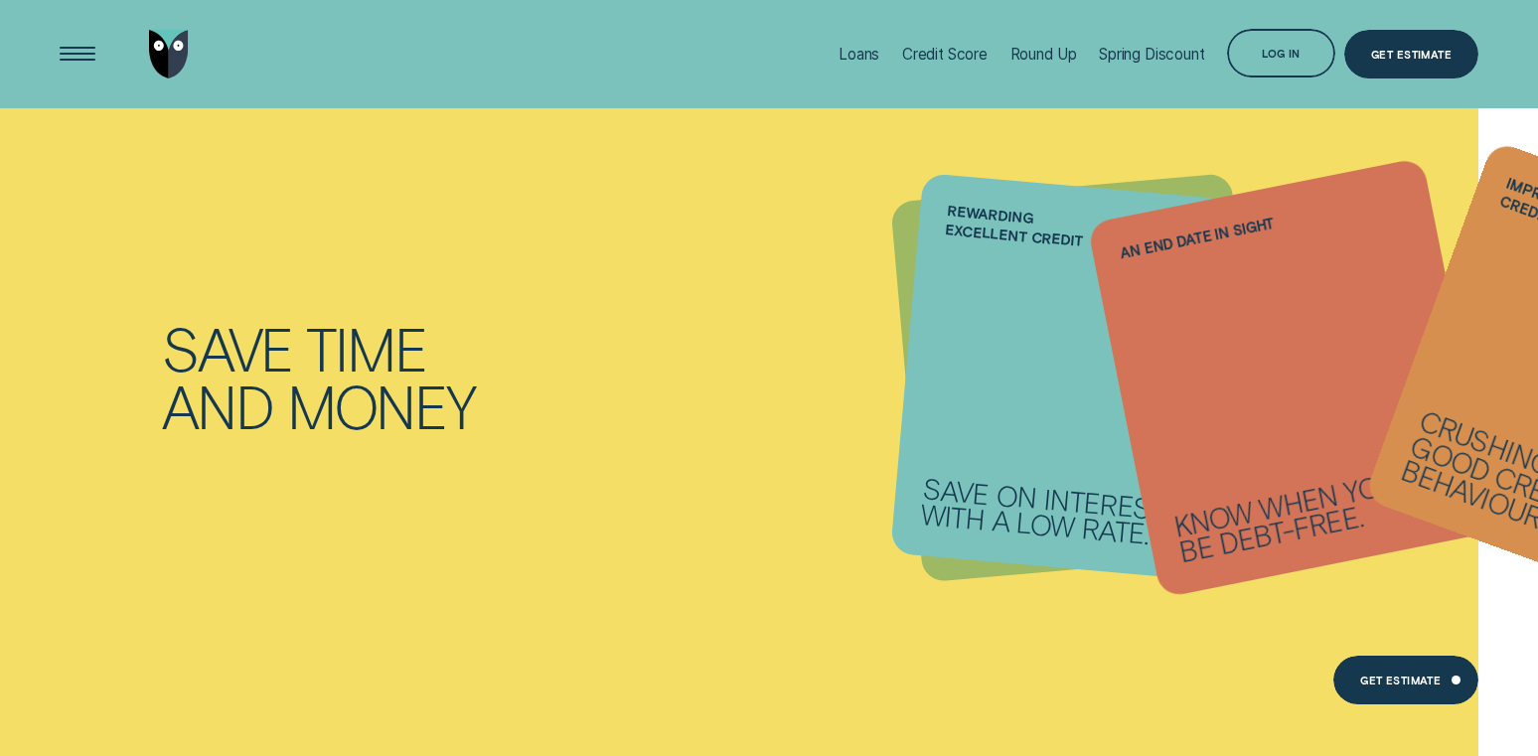
scroll to position [955, 0]
